Goal: Task Accomplishment & Management: Manage account settings

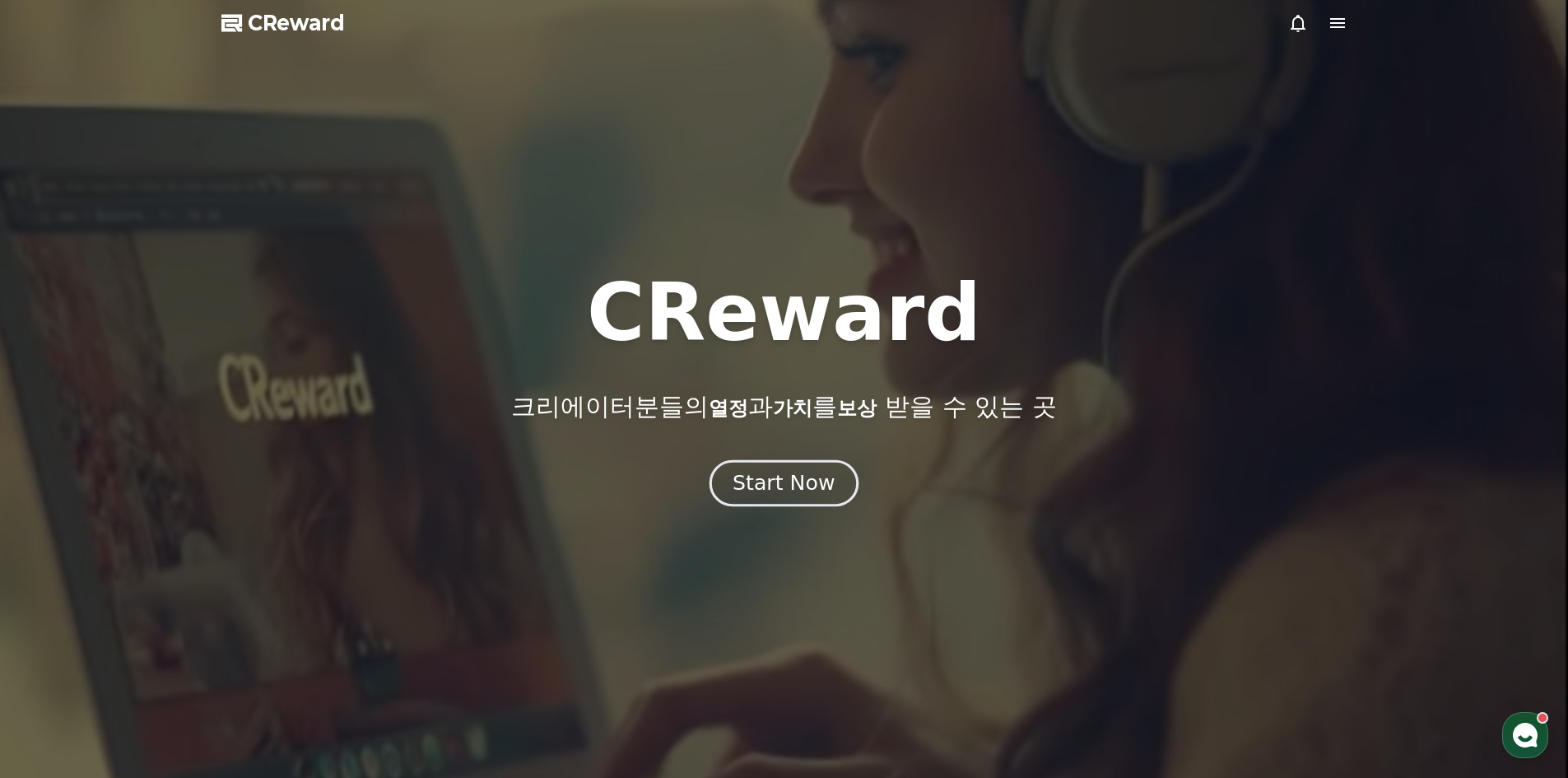
click at [778, 491] on div "Start Now" at bounding box center [783, 483] width 102 height 28
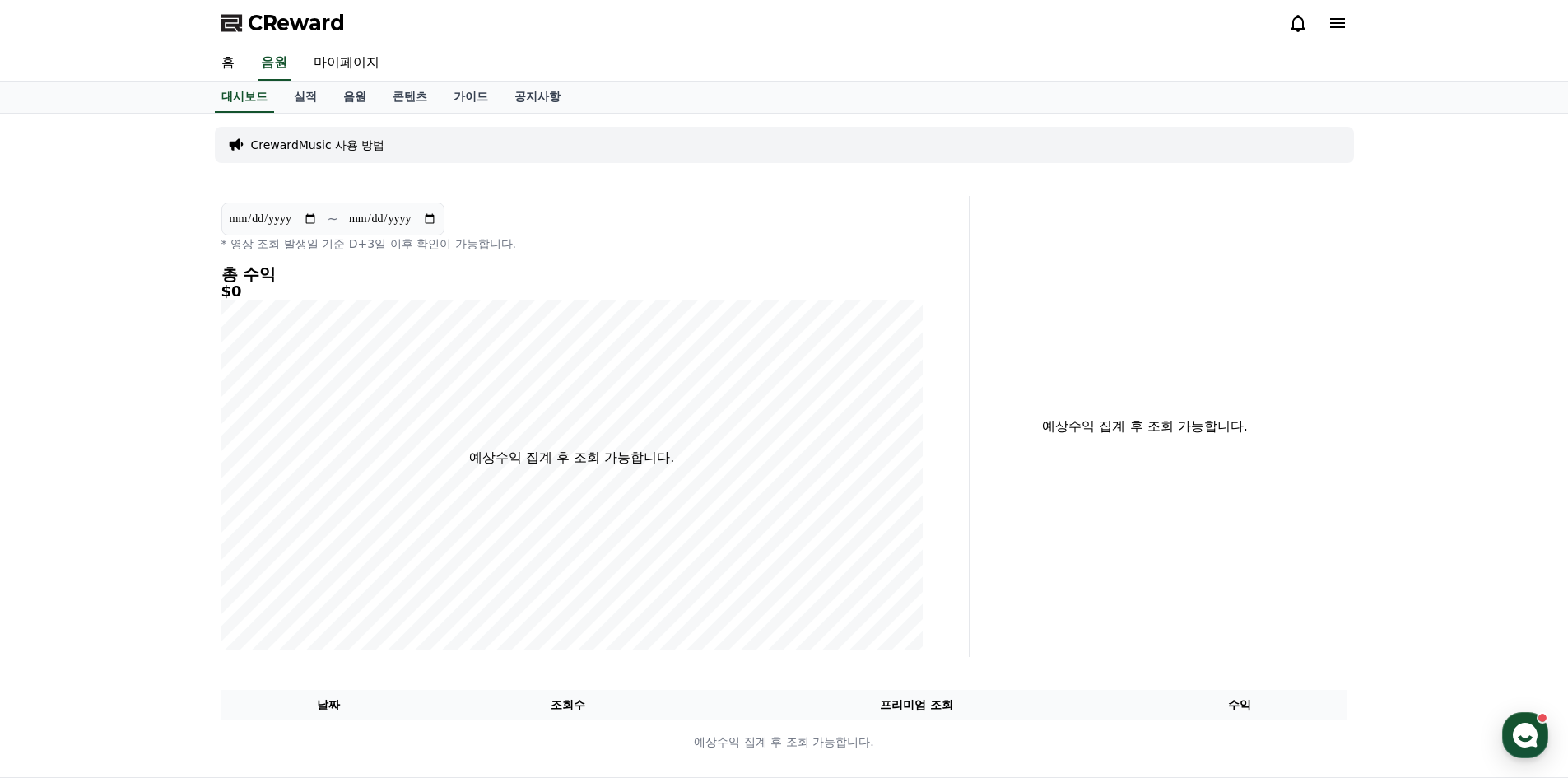
click at [1339, 19] on icon at bounding box center [1337, 23] width 14 height 10
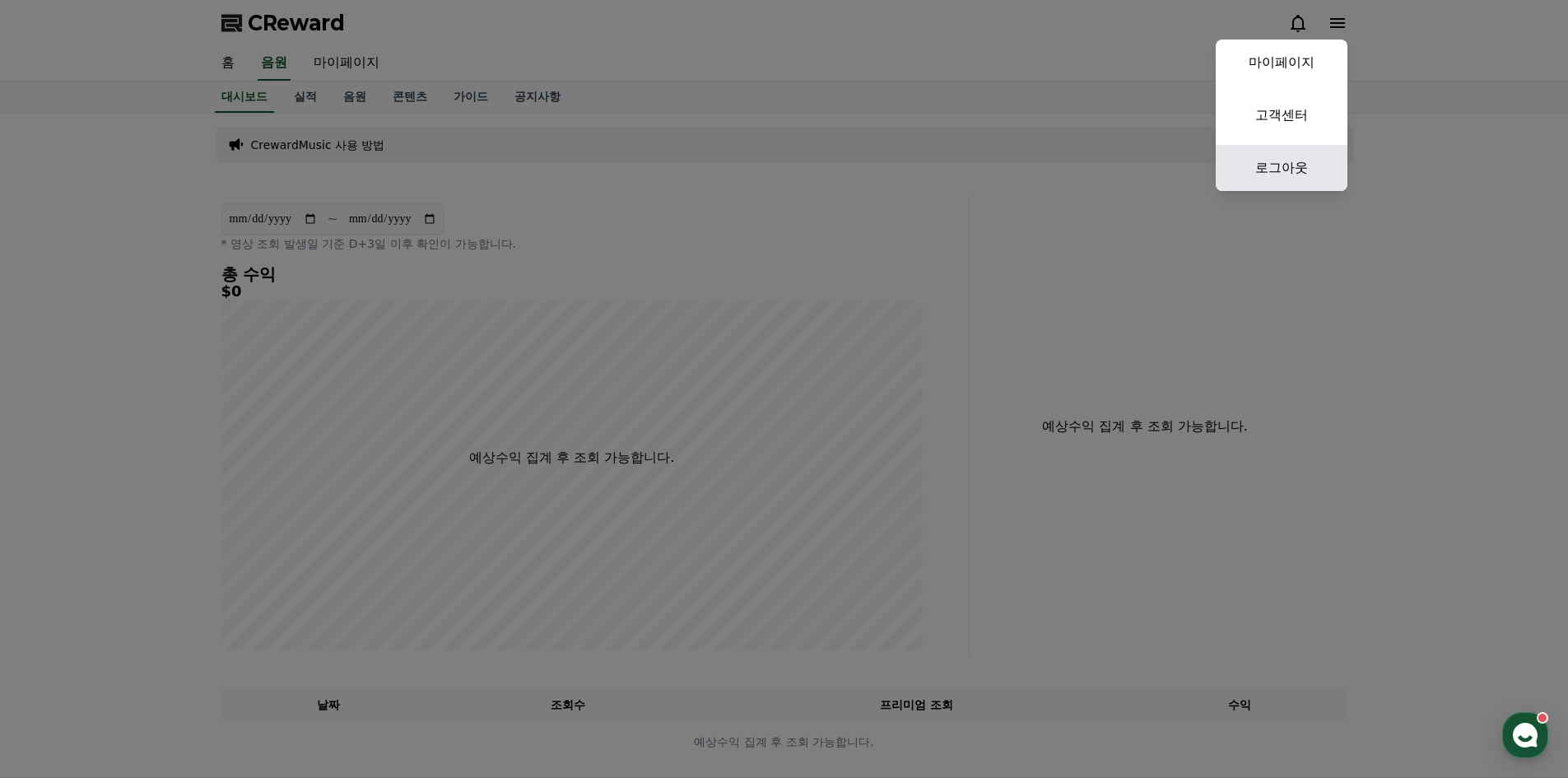
click at [1300, 160] on link "로그아웃" at bounding box center [1282, 168] width 132 height 46
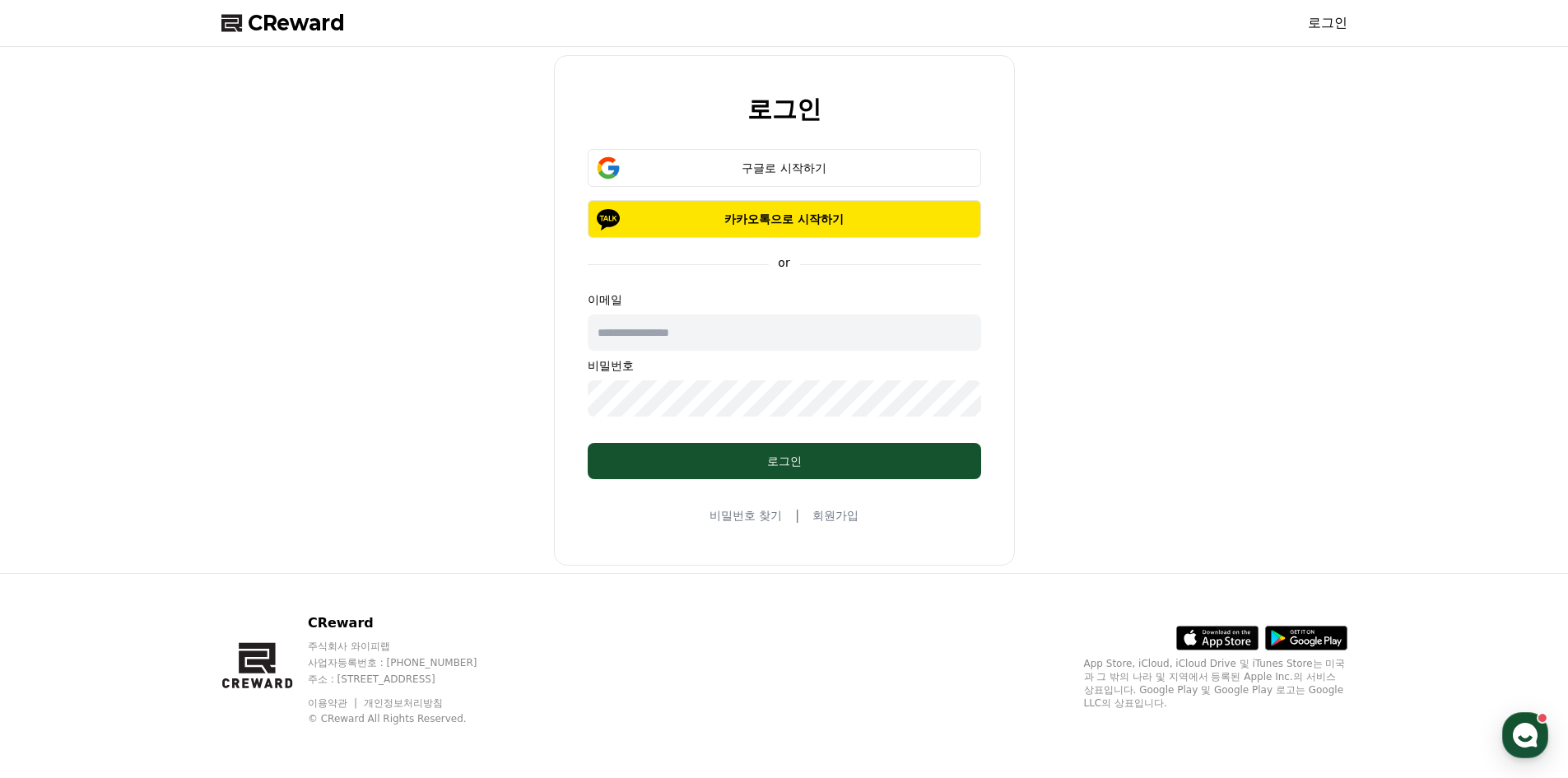
click at [1341, 21] on link "로그인" at bounding box center [1327, 23] width 40 height 19
click at [888, 163] on div "구글로 시작하기" at bounding box center [784, 168] width 345 height 16
